Goal: Task Accomplishment & Management: Use online tool/utility

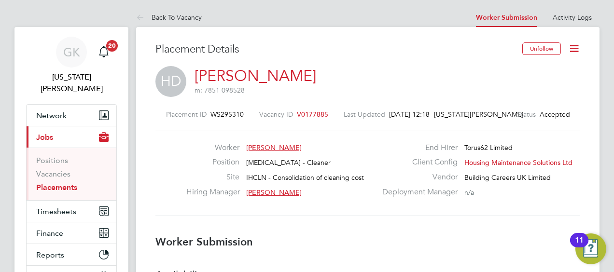
click at [575, 49] on icon at bounding box center [574, 48] width 12 height 12
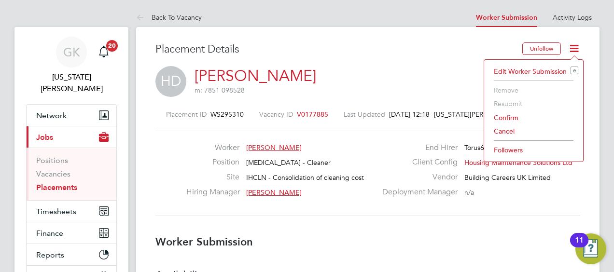
click at [502, 115] on li "Confirm" at bounding box center [533, 118] width 89 height 14
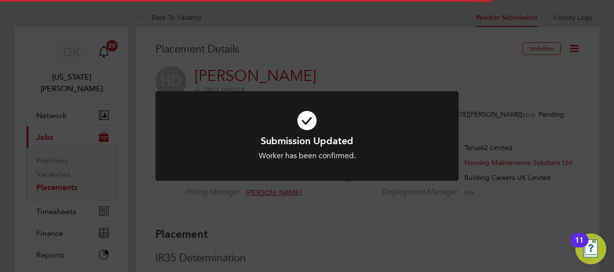
scroll to position [9, 48]
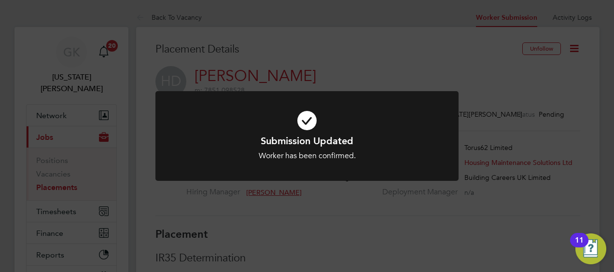
click at [524, 131] on div "Submission Updated Worker has been confirmed. Cancel Okay" at bounding box center [307, 136] width 614 height 272
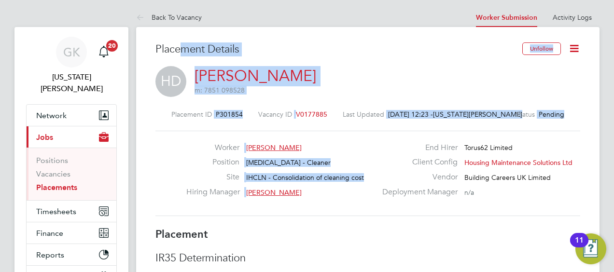
drag, startPoint x: 568, startPoint y: 127, endPoint x: 184, endPoint y: 53, distance: 390.3
click at [182, 53] on div "Placement Details Unfollow HD [PERSON_NAME] m: 7851 098528 Placement ID P301854…" at bounding box center [367, 134] width 425 height 185
click at [402, 82] on div "HD [PERSON_NAME] m: 7851 098528" at bounding box center [367, 82] width 425 height 33
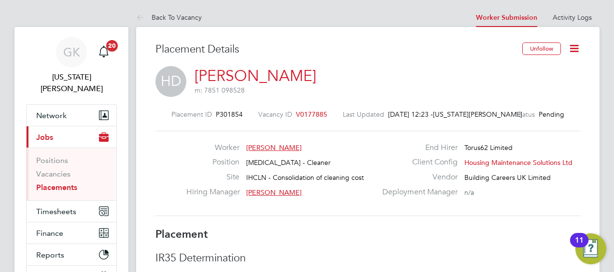
click at [573, 44] on icon at bounding box center [574, 48] width 12 height 12
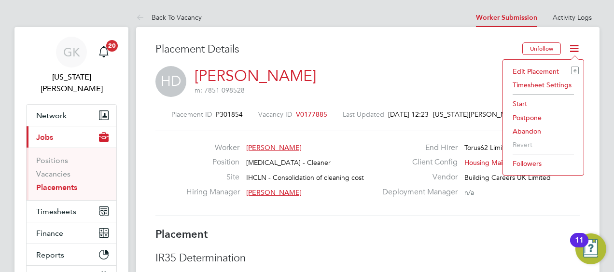
click at [517, 100] on li "Start" at bounding box center [543, 104] width 71 height 14
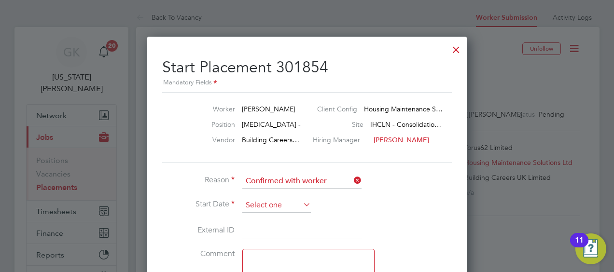
click at [290, 206] on input at bounding box center [276, 205] width 69 height 14
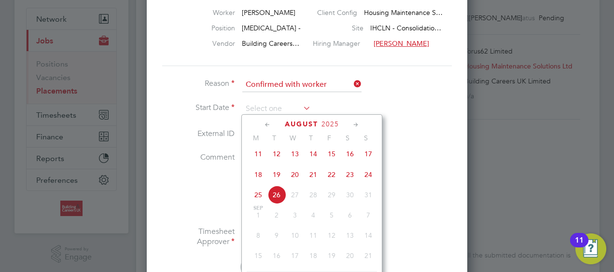
click at [277, 200] on span "26" at bounding box center [276, 195] width 18 height 18
type input "[DATE]"
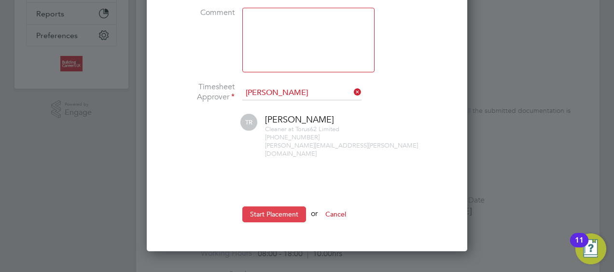
click at [302, 207] on button "Start Placement" at bounding box center [274, 214] width 64 height 15
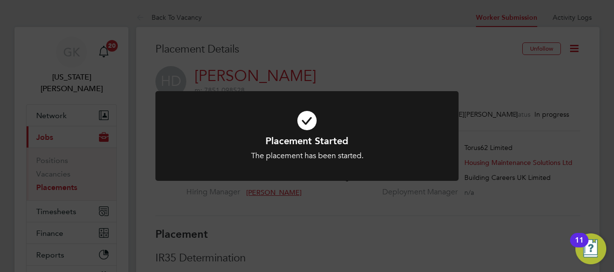
click at [582, 110] on div "Placement Started The placement has been started. Cancel Okay" at bounding box center [307, 136] width 614 height 272
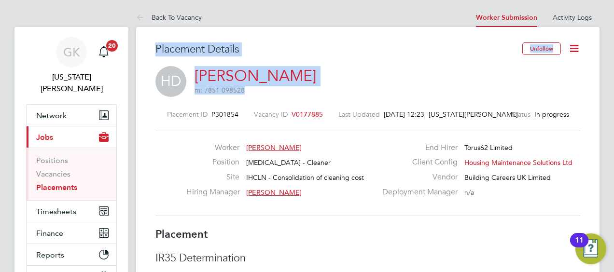
drag, startPoint x: 356, startPoint y: 79, endPoint x: 160, endPoint y: 31, distance: 202.3
drag, startPoint x: 160, startPoint y: 31, endPoint x: 305, endPoint y: 26, distance: 144.9
